Goal: Task Accomplishment & Management: Manage account settings

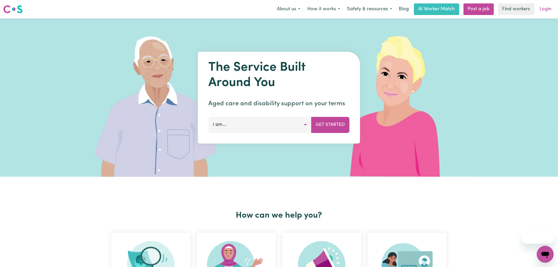
click at [546, 6] on link "Login" at bounding box center [545, 9] width 18 height 12
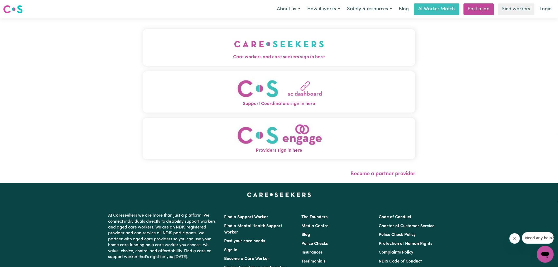
drag, startPoint x: 210, startPoint y: 49, endPoint x: 241, endPoint y: 48, distance: 31.1
click at [210, 49] on button "Care workers and care seekers sign in here" at bounding box center [279, 47] width 272 height 37
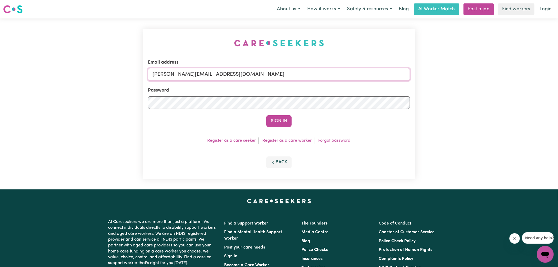
click at [241, 77] on input "yvonne@careseekers.com.au" at bounding box center [279, 74] width 262 height 13
drag, startPoint x: 184, startPoint y: 75, endPoint x: 541, endPoint y: 88, distance: 357.0
click at [541, 88] on div "Email address SUPERUSER~1047182563@qq.com Password Sign In Register as a care s…" at bounding box center [279, 103] width 558 height 171
paste input "homecaringHD@careseekers.com.au"
type input "SUPERUSER~homecaringHD@careseekers.com.au"
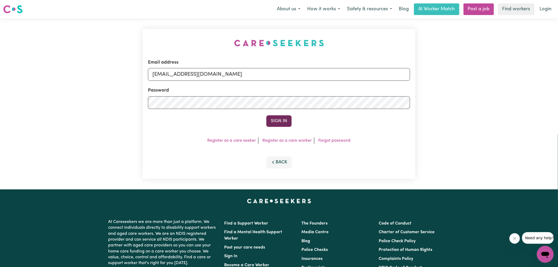
click at [278, 121] on button "Sign In" at bounding box center [278, 121] width 25 height 12
